Goal: Task Accomplishment & Management: Use online tool/utility

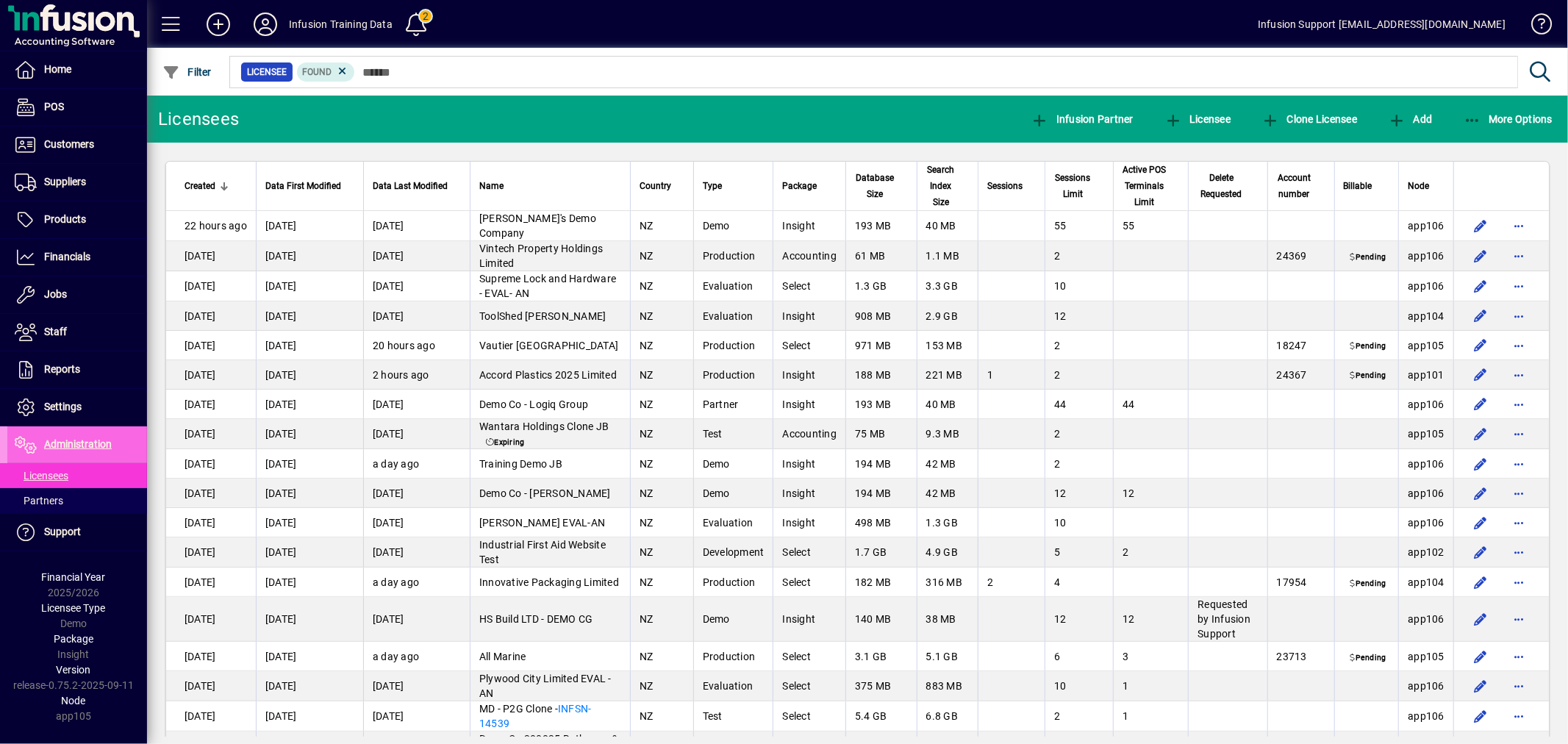
click at [478, 69] on input "text" at bounding box center [931, 71] width 1151 height 21
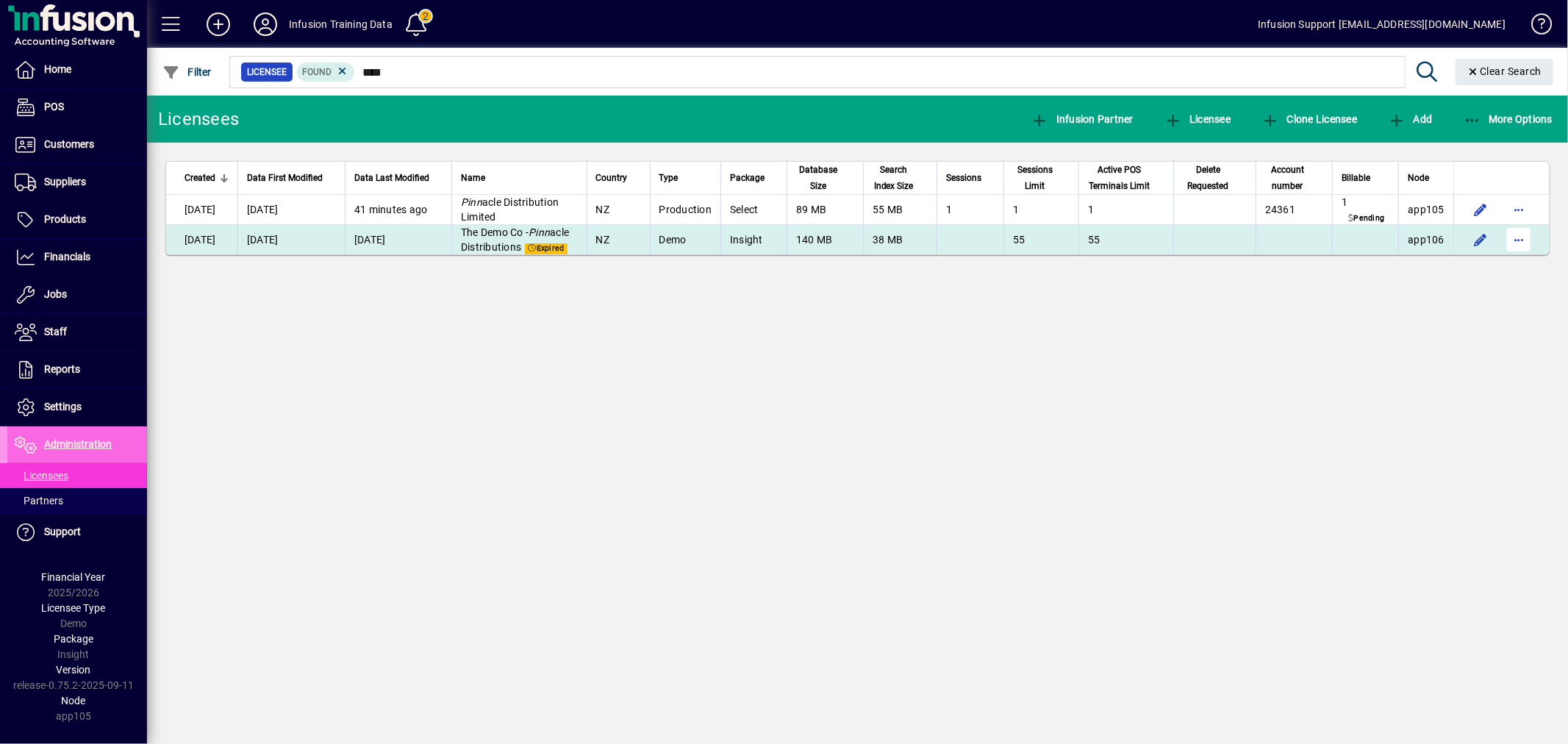
type input "****"
click at [1515, 237] on span "button" at bounding box center [1518, 239] width 35 height 35
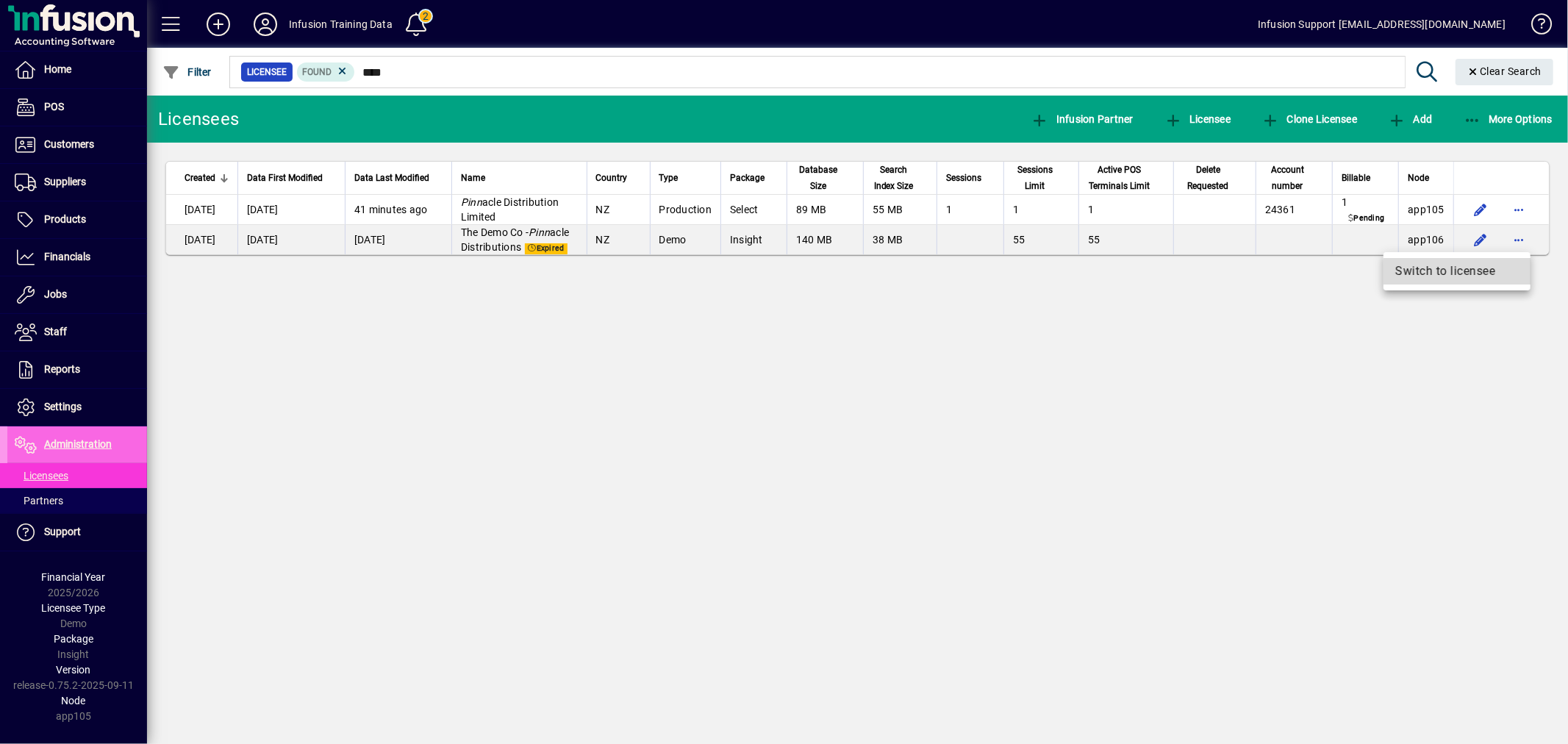
click at [1481, 268] on span "Switch to licensee" at bounding box center [1456, 271] width 124 height 18
